Goal: Task Accomplishment & Management: Manage account settings

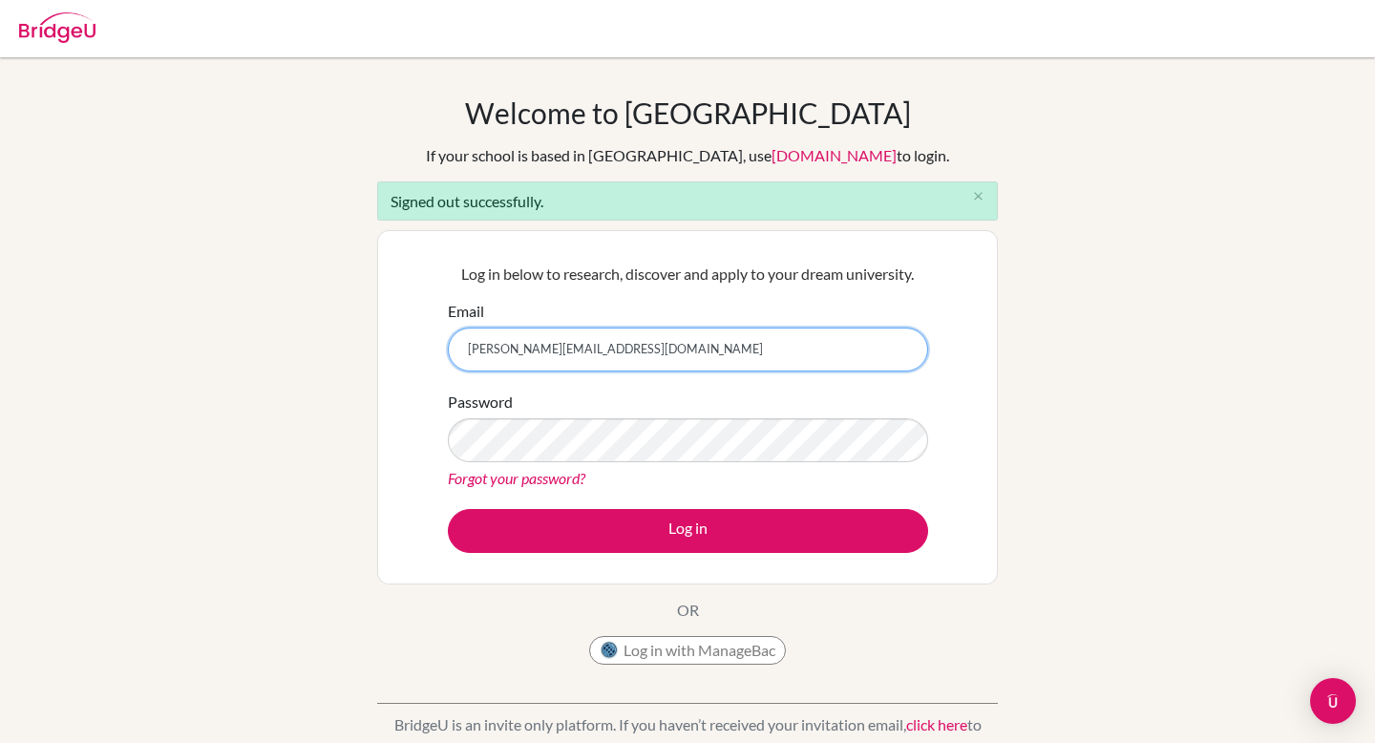
click at [593, 352] on input "federico.stamatti+student24@bridge-u.com" at bounding box center [688, 350] width 480 height 44
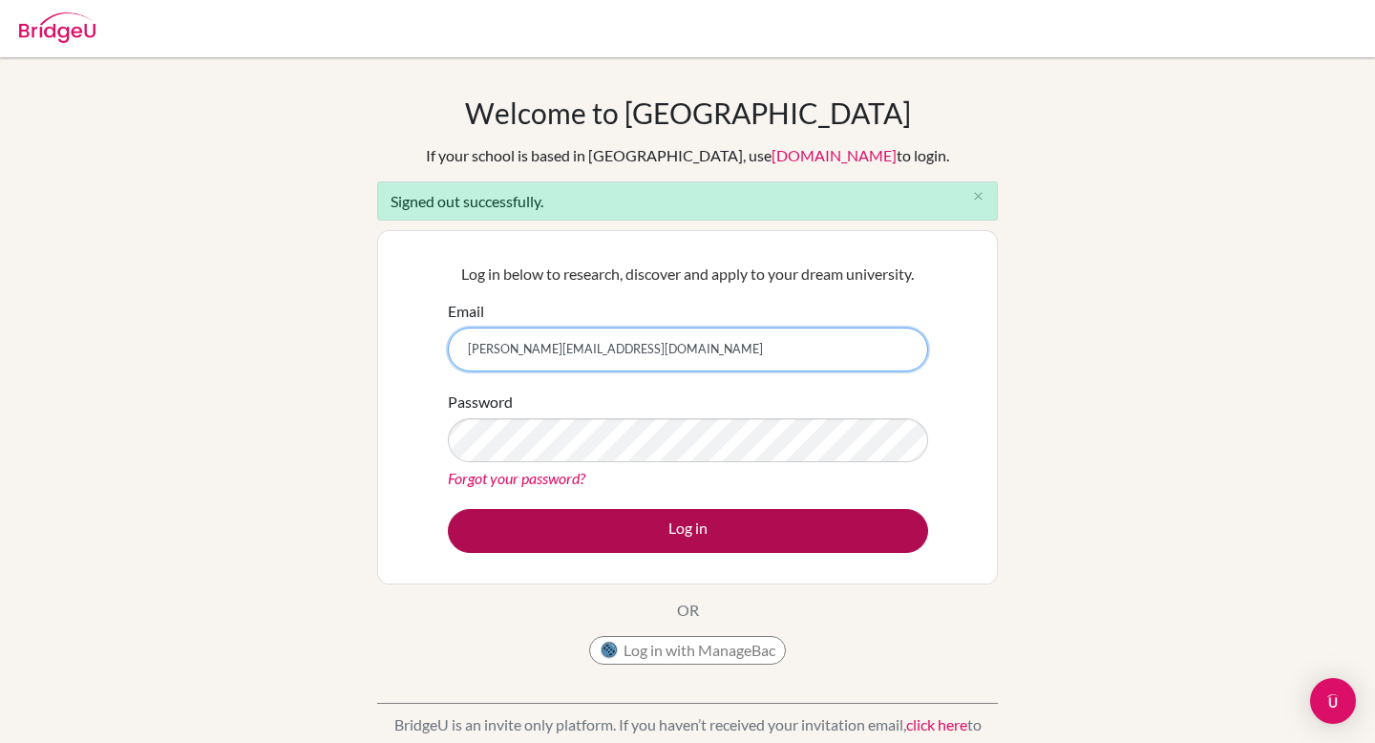
type input "federico.stamatti@bridge-u.com"
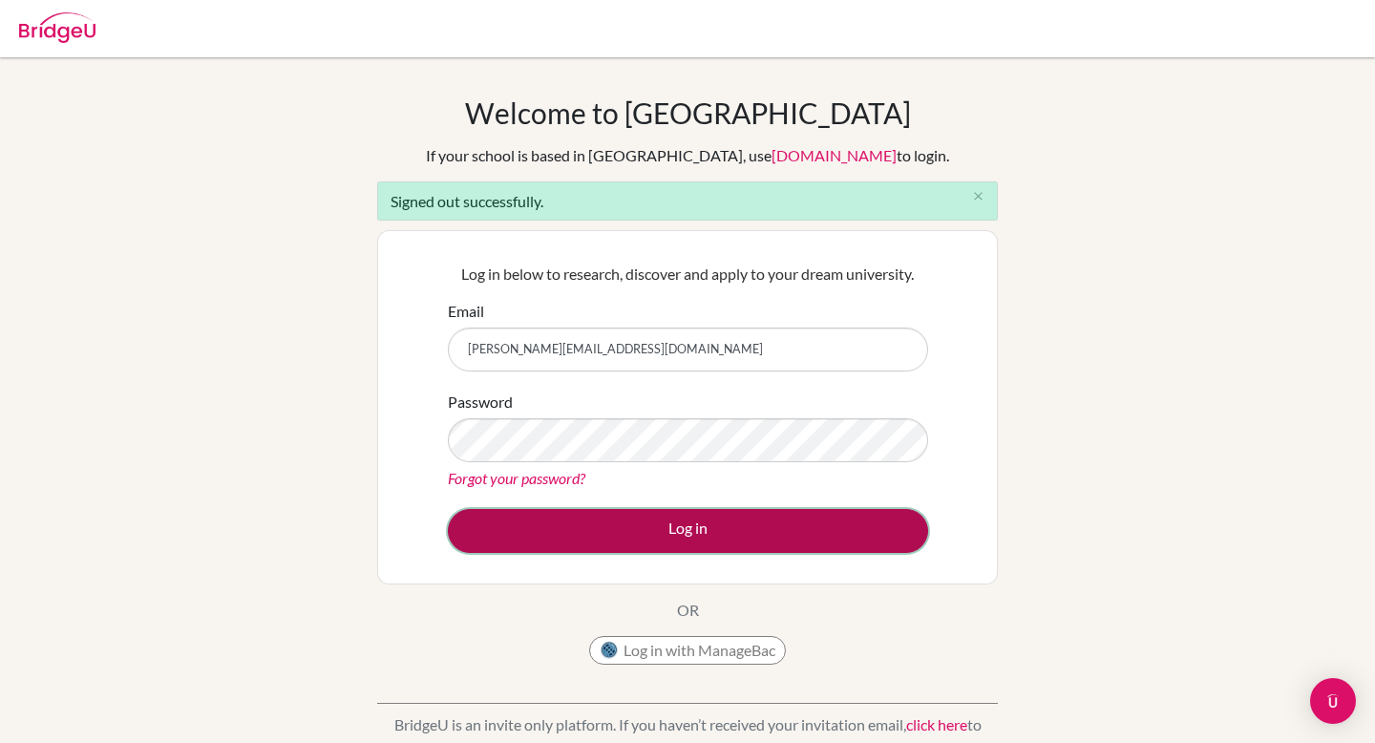
click at [582, 520] on button "Log in" at bounding box center [688, 531] width 480 height 44
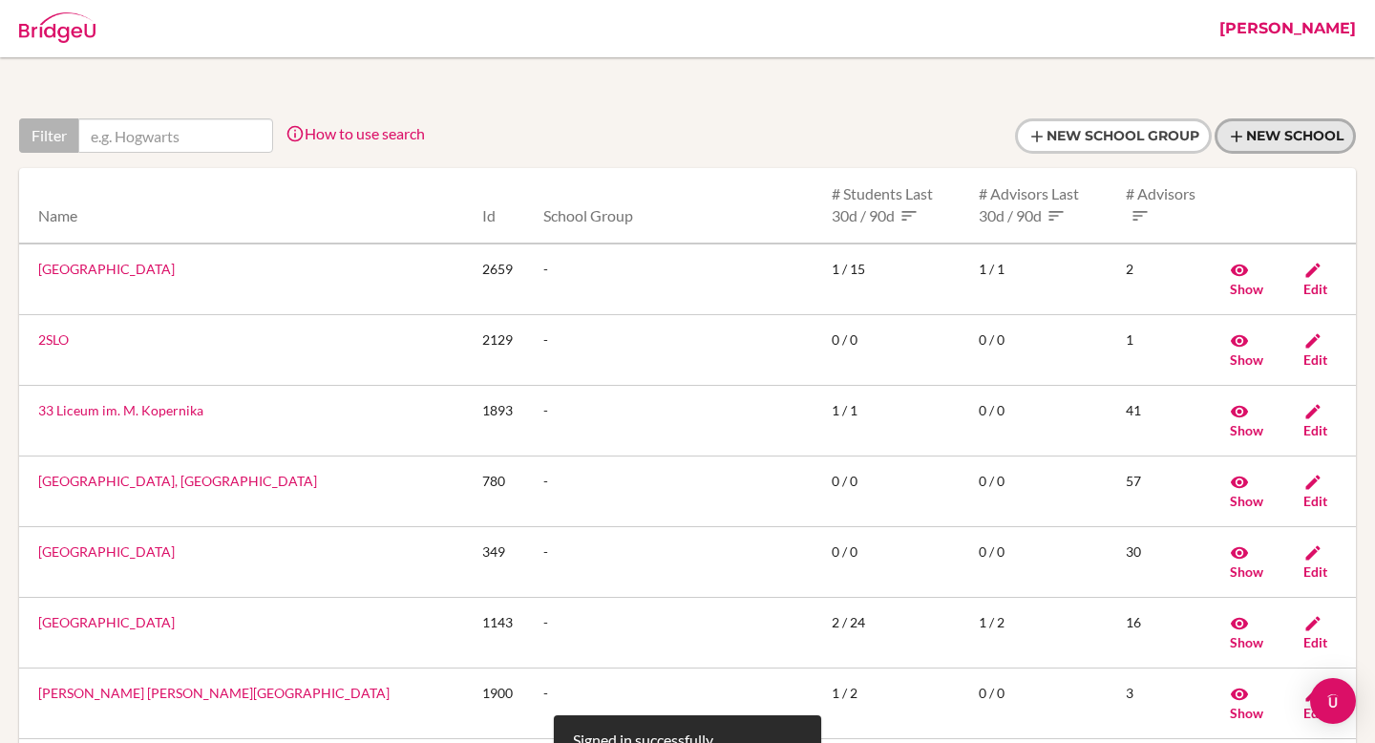
click at [1273, 140] on link "New School" at bounding box center [1285, 135] width 141 height 35
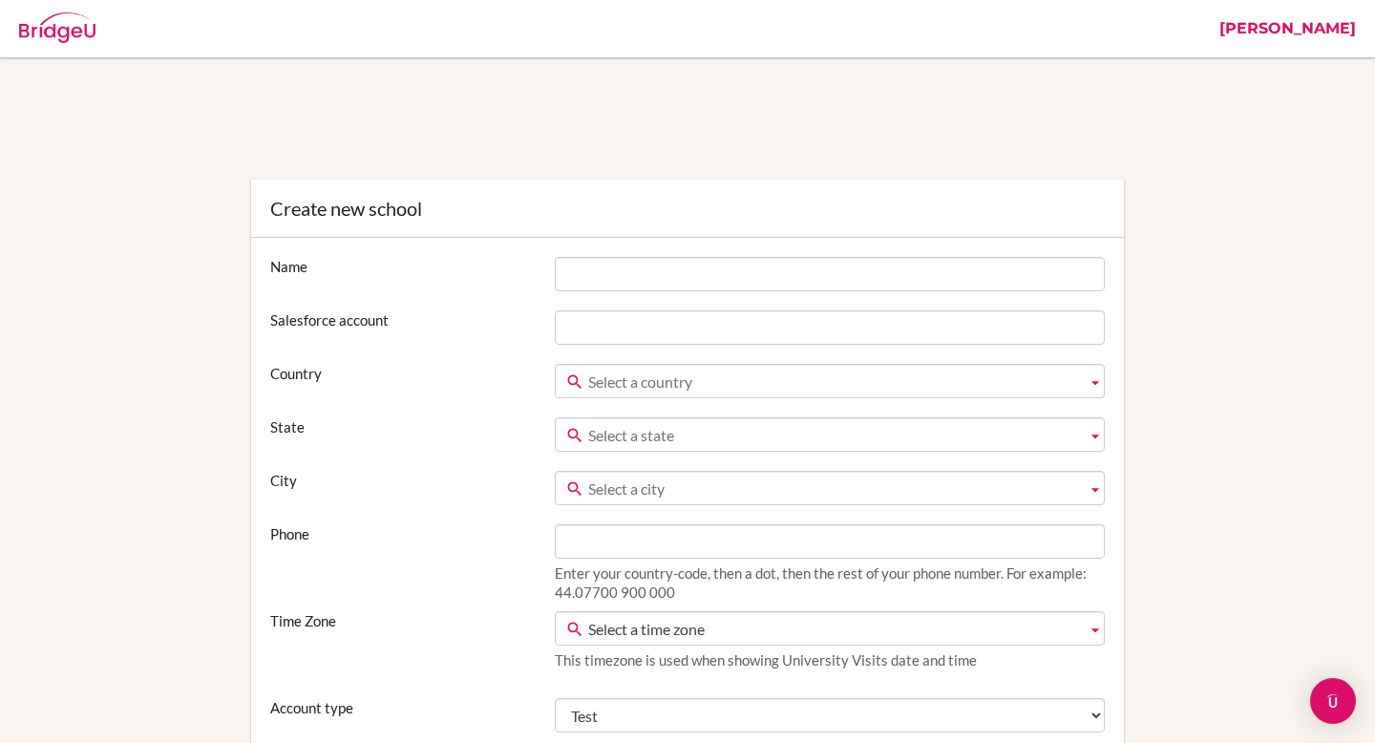
click at [44, 17] on img at bounding box center [57, 27] width 76 height 31
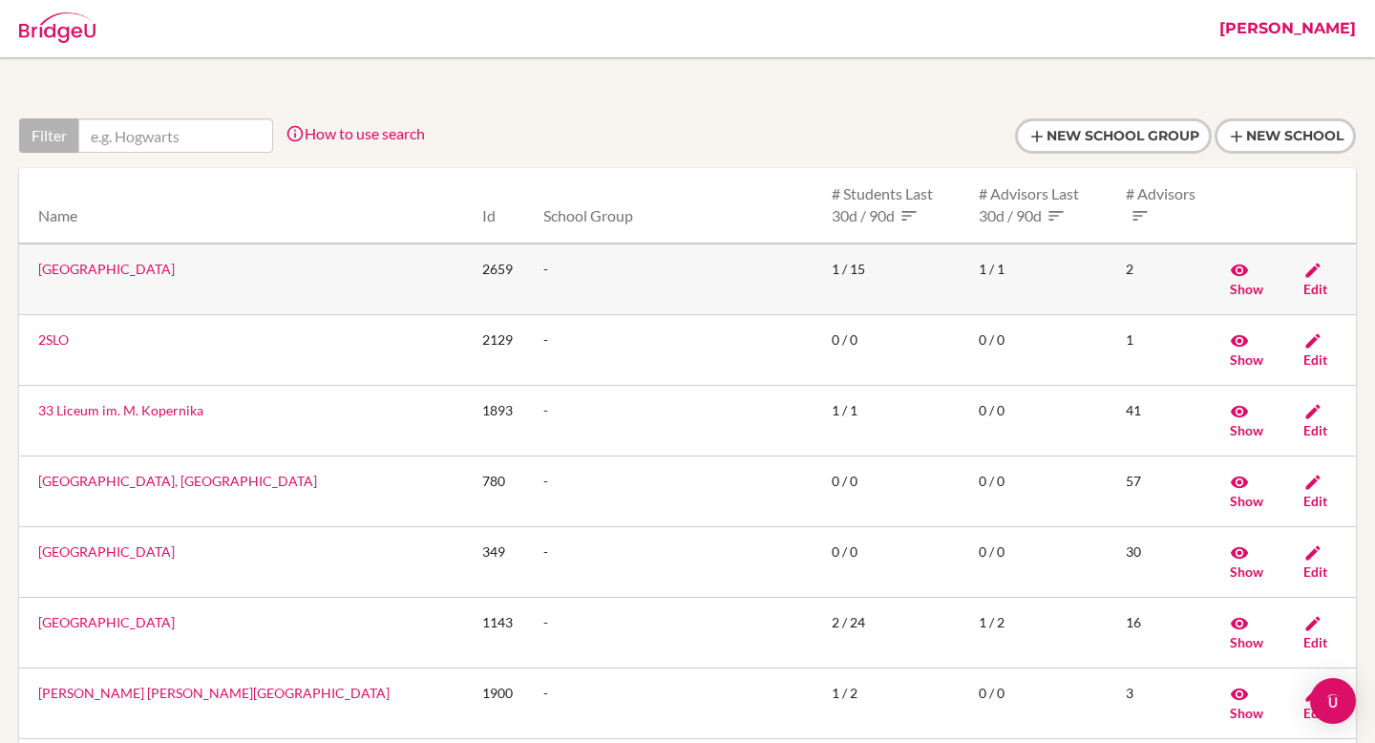
click at [115, 266] on link "[GEOGRAPHIC_DATA]" at bounding box center [106, 269] width 137 height 16
click at [134, 130] on input "text" at bounding box center [175, 135] width 195 height 34
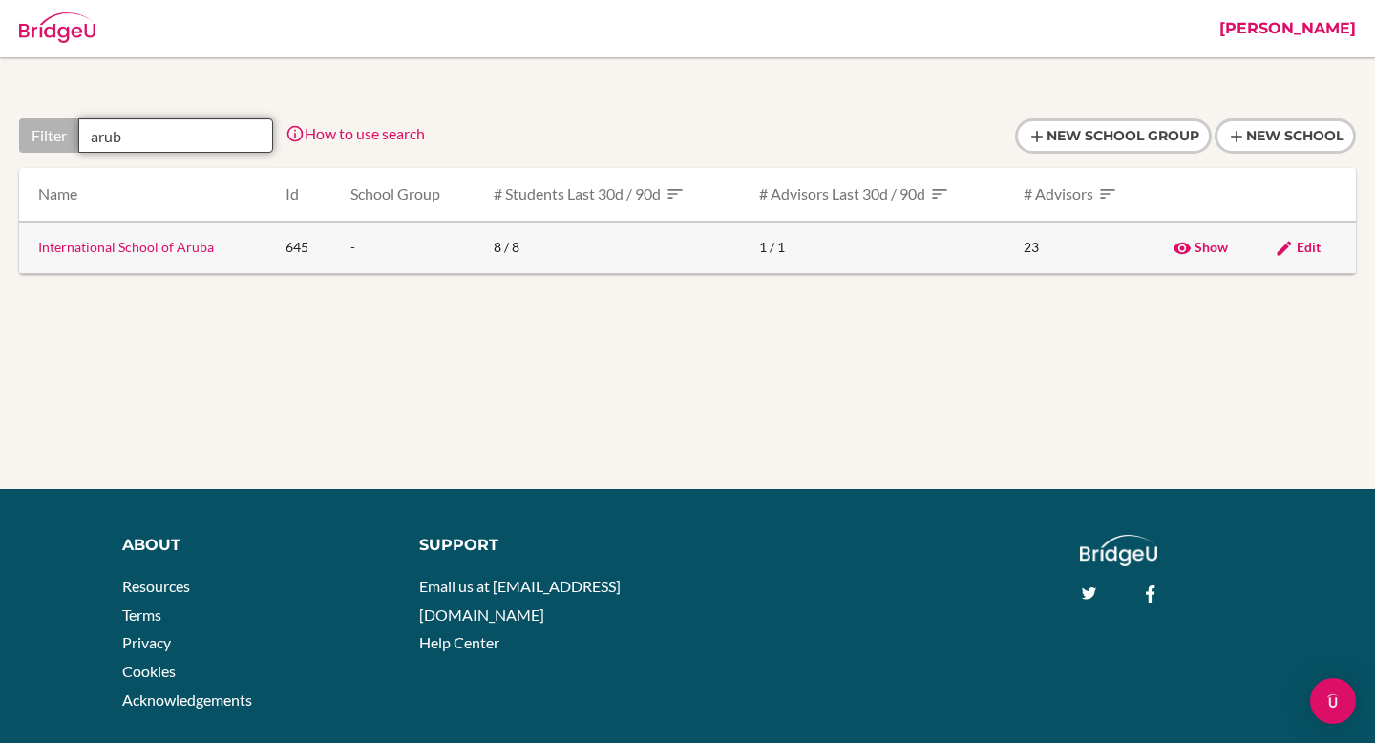
type input "arub"
click at [182, 249] on link "International School of Aruba" at bounding box center [126, 247] width 176 height 16
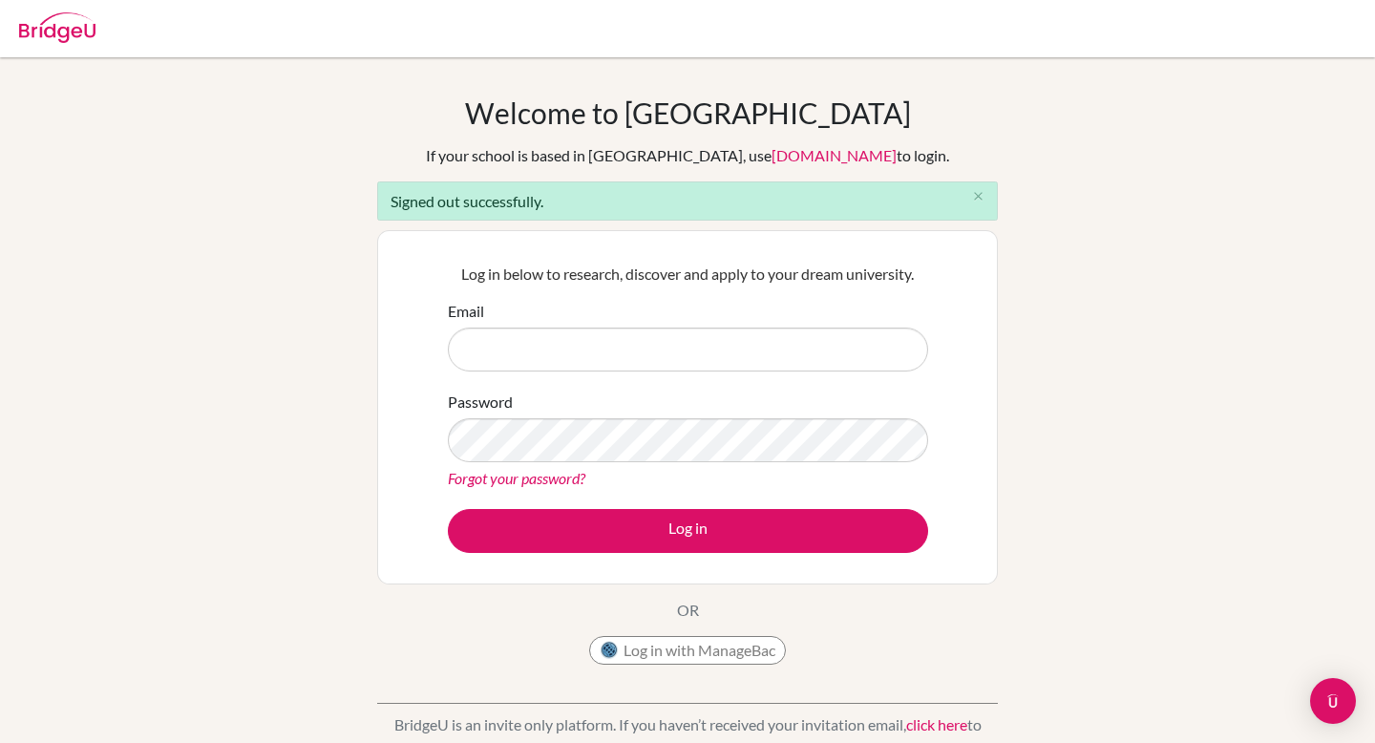
click at [764, 348] on input "Email" at bounding box center [688, 350] width 480 height 44
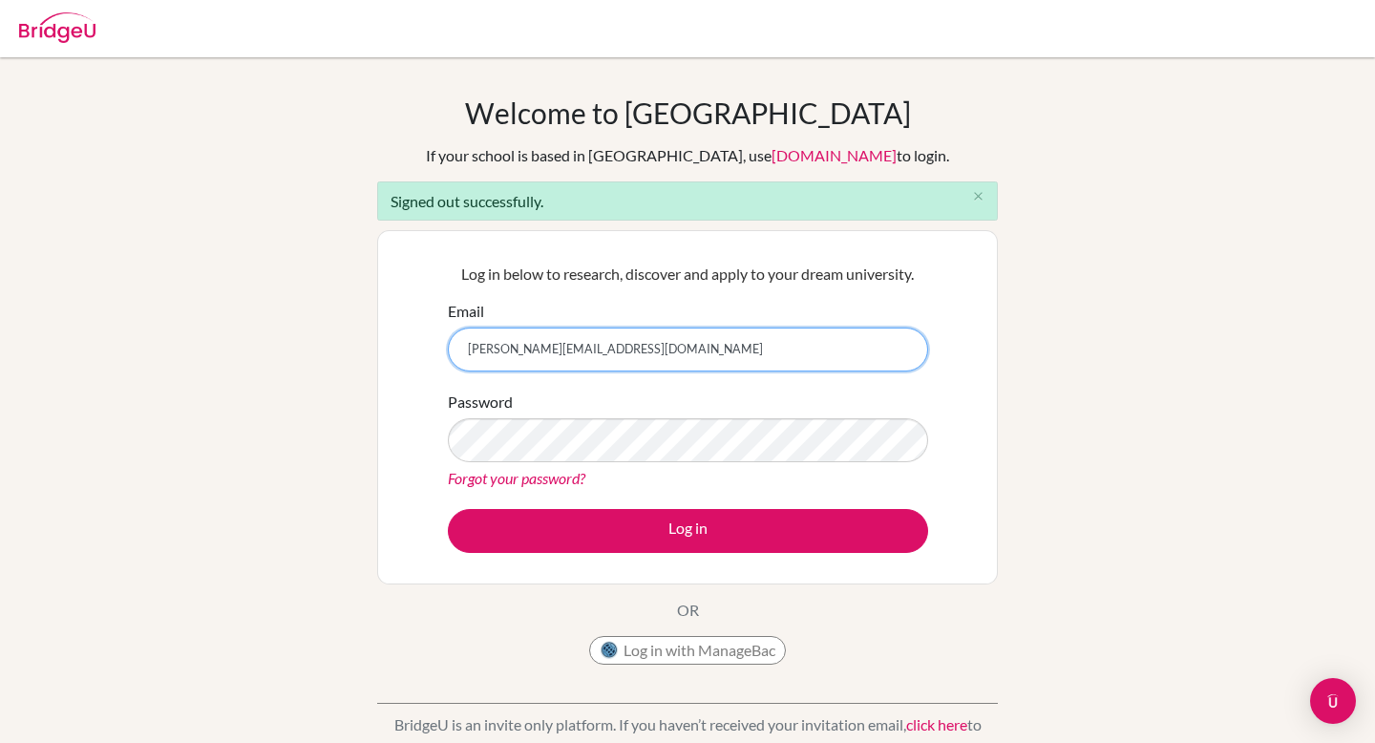
click at [584, 350] on input "federico.stamatti+student24@bridge-u.com" at bounding box center [688, 350] width 480 height 44
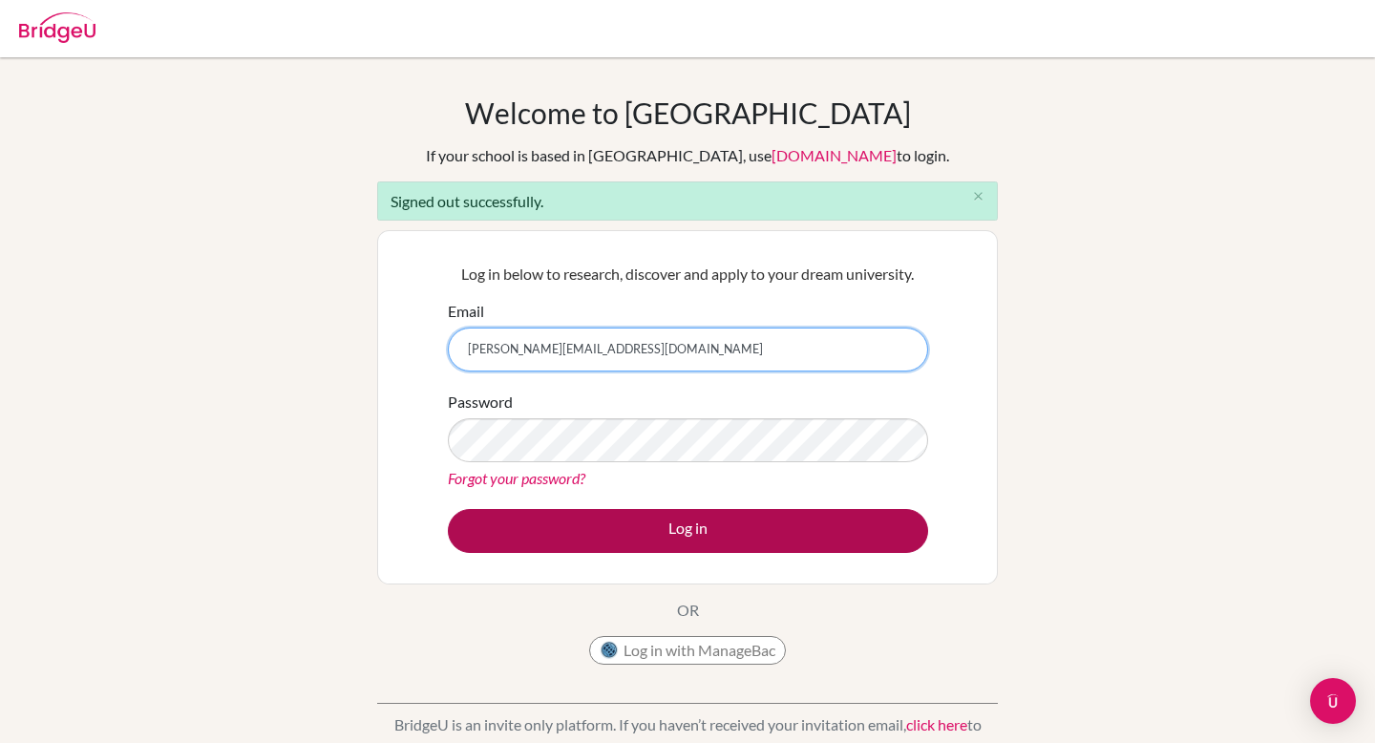
type input "federico.stamatti@bridge-u.com"
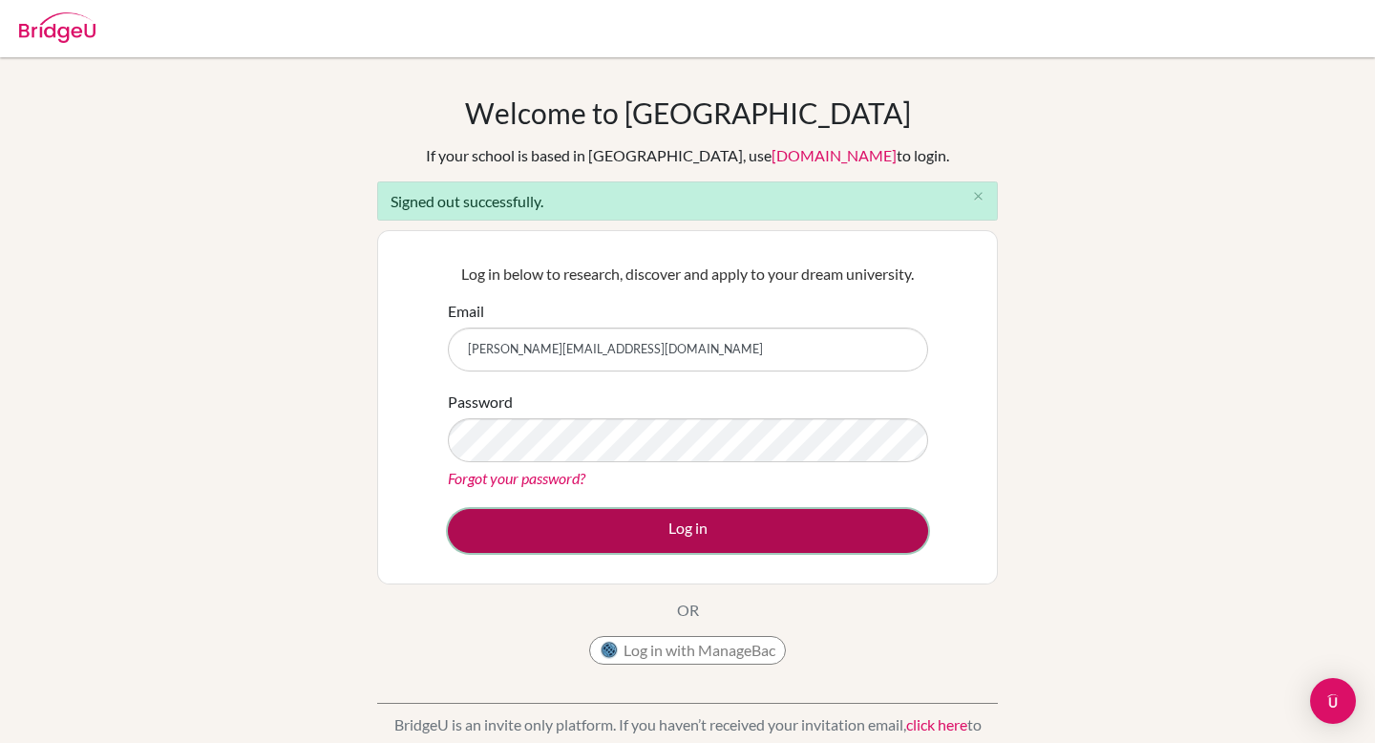
click at [606, 514] on button "Log in" at bounding box center [688, 531] width 480 height 44
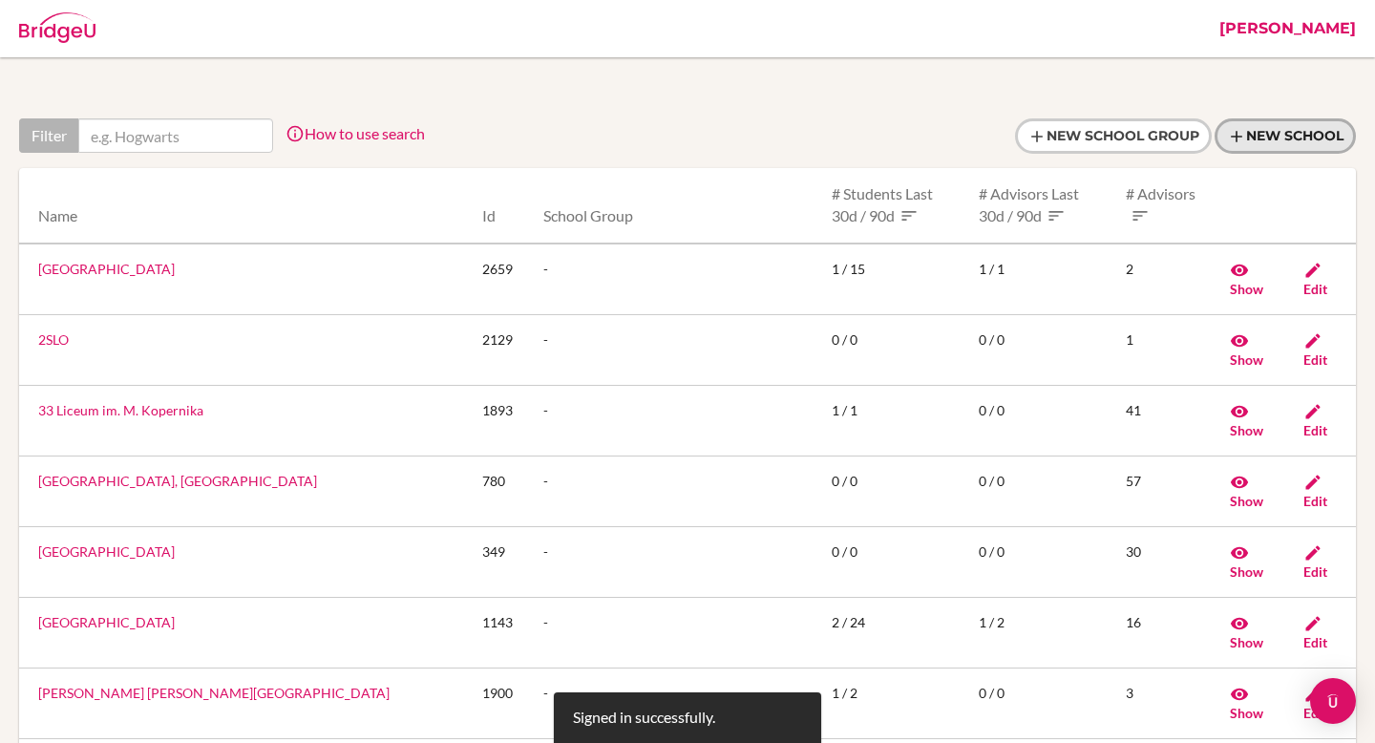
click at [1299, 131] on link "New School" at bounding box center [1285, 135] width 141 height 35
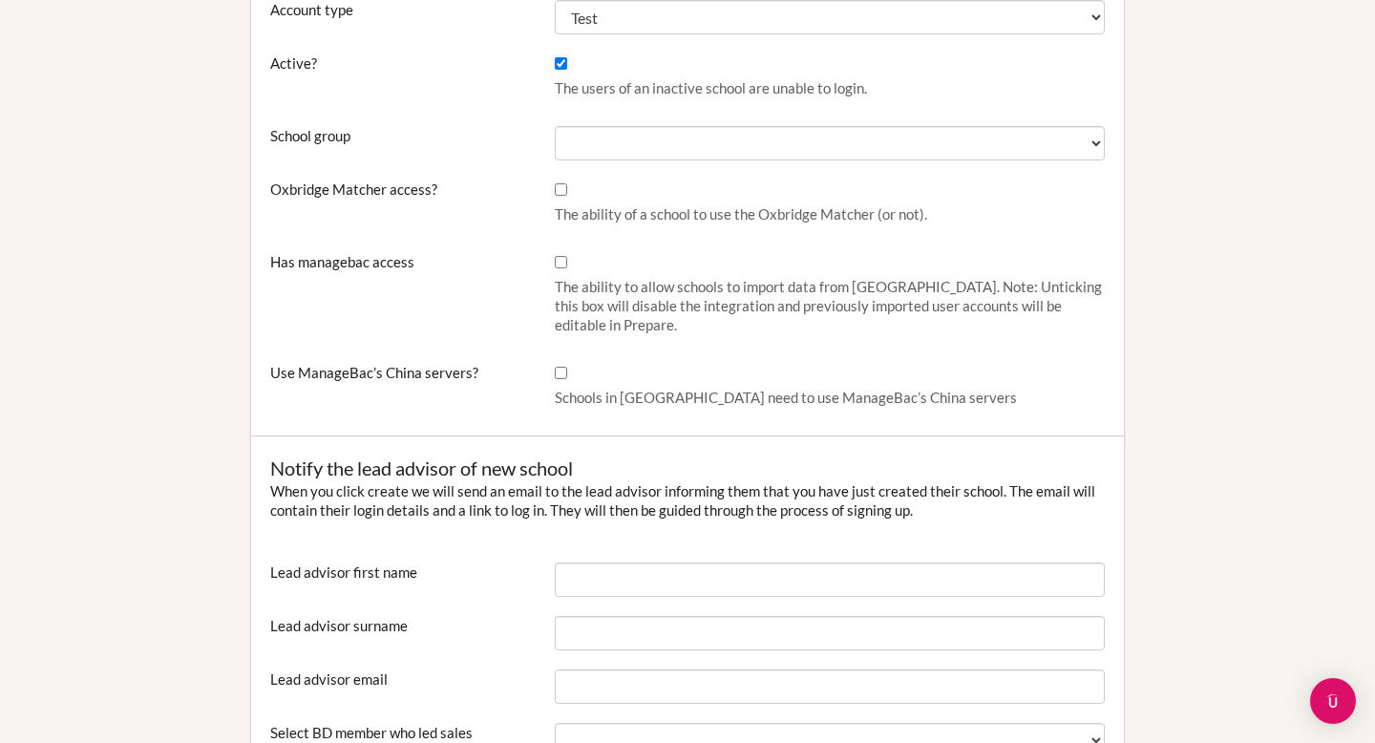
scroll to position [932, 0]
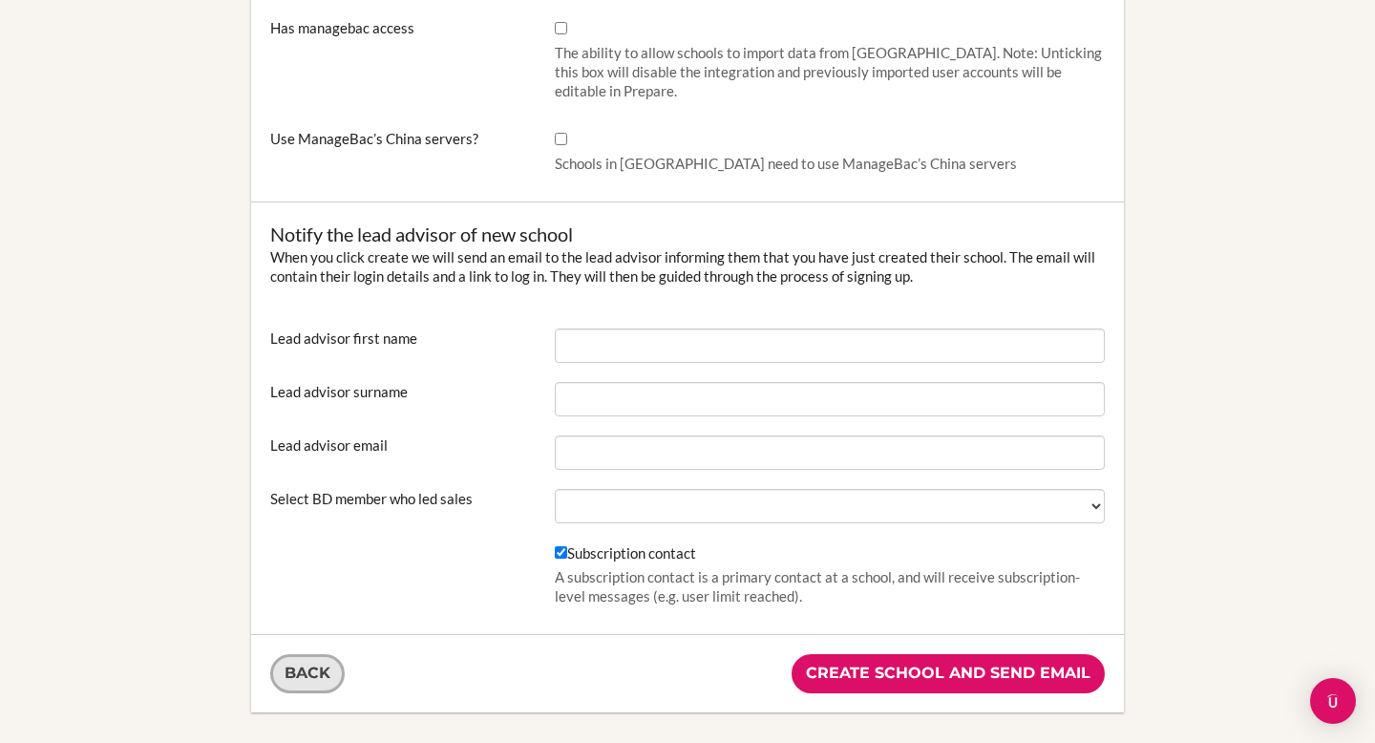
click at [302, 668] on link "Back" at bounding box center [307, 673] width 74 height 39
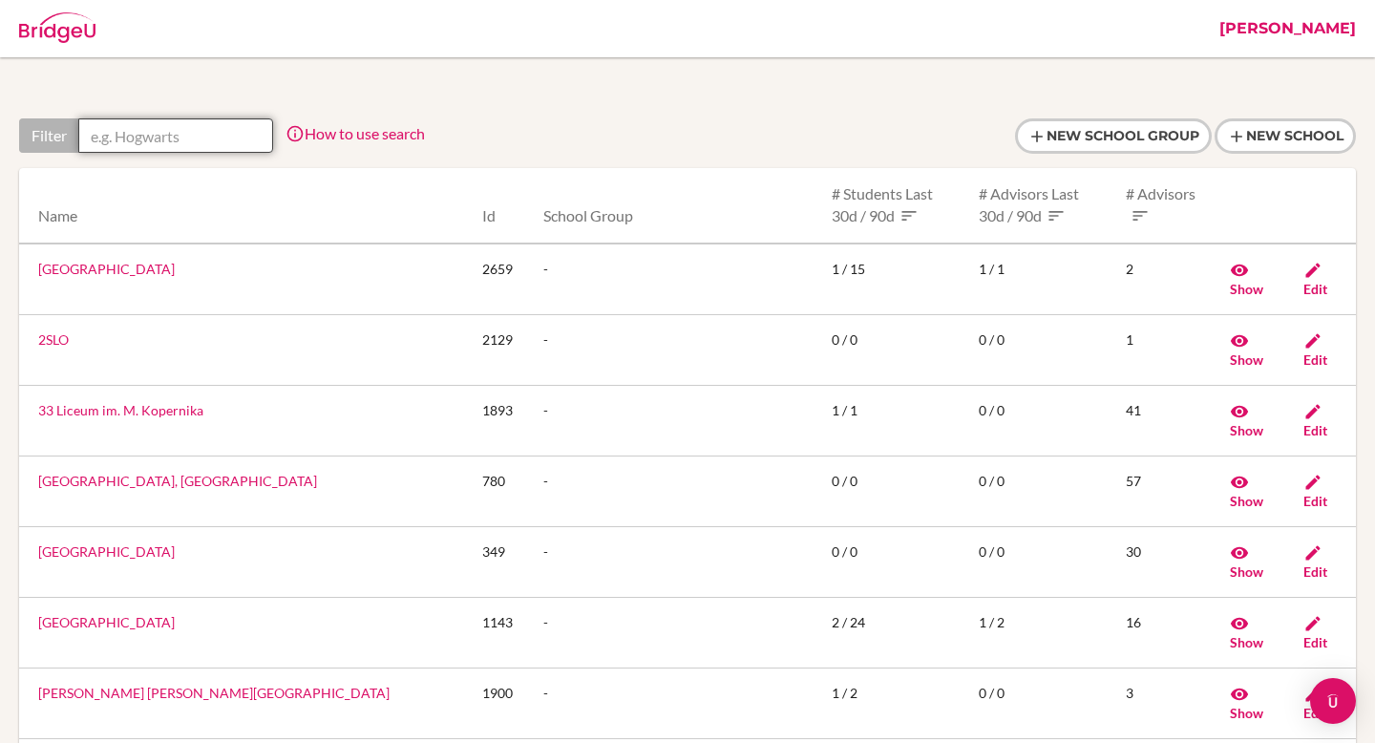
click at [169, 125] on input "text" at bounding box center [175, 135] width 195 height 34
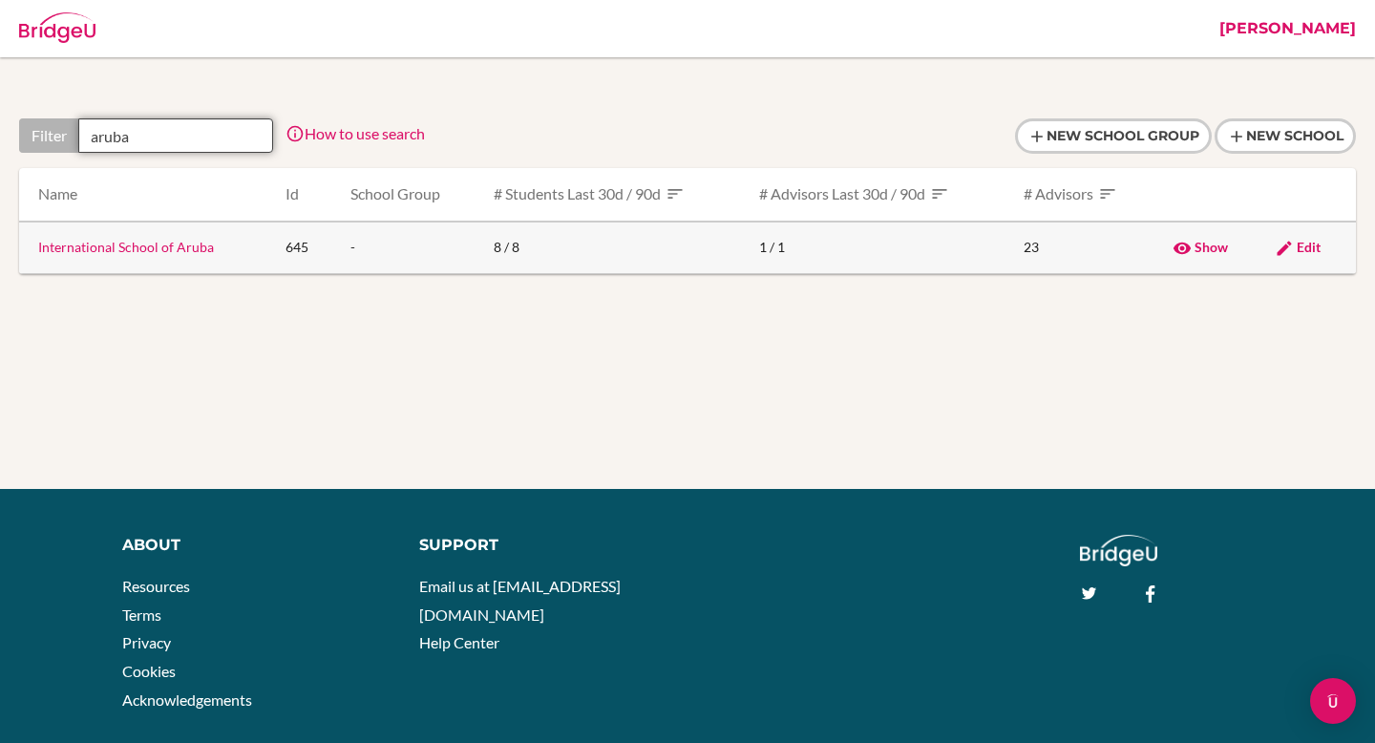
type input "aruba"
click at [1302, 251] on span "Edit" at bounding box center [1309, 247] width 24 height 16
